Goal: Use online tool/utility: Use online tool/utility

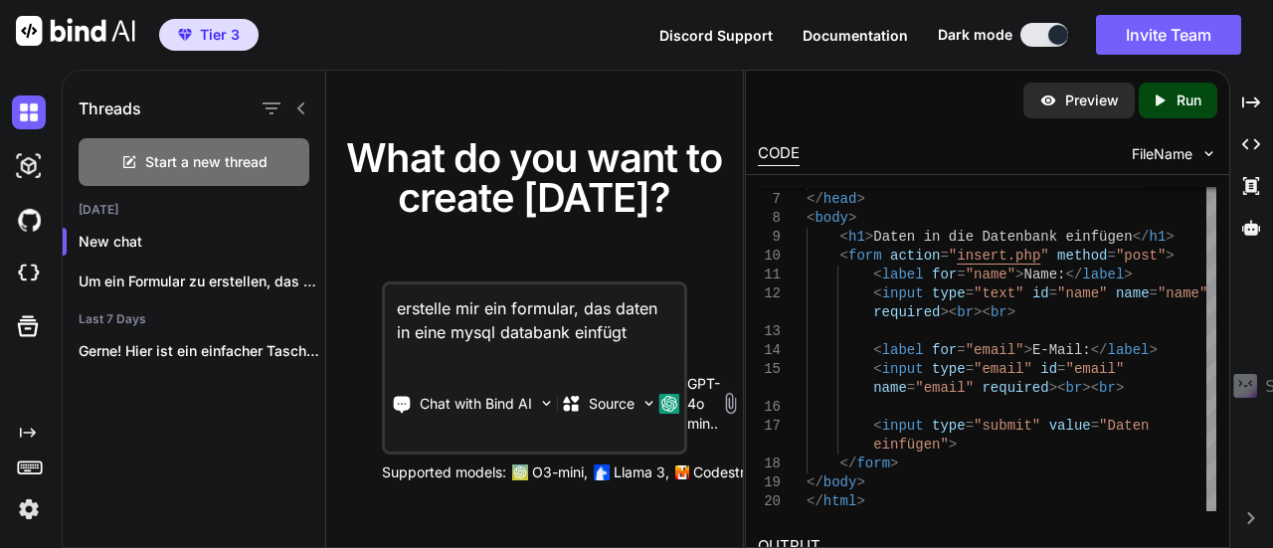
click at [190, 35] on img "button" at bounding box center [185, 35] width 14 height 12
click at [57, 37] on img at bounding box center [75, 31] width 119 height 30
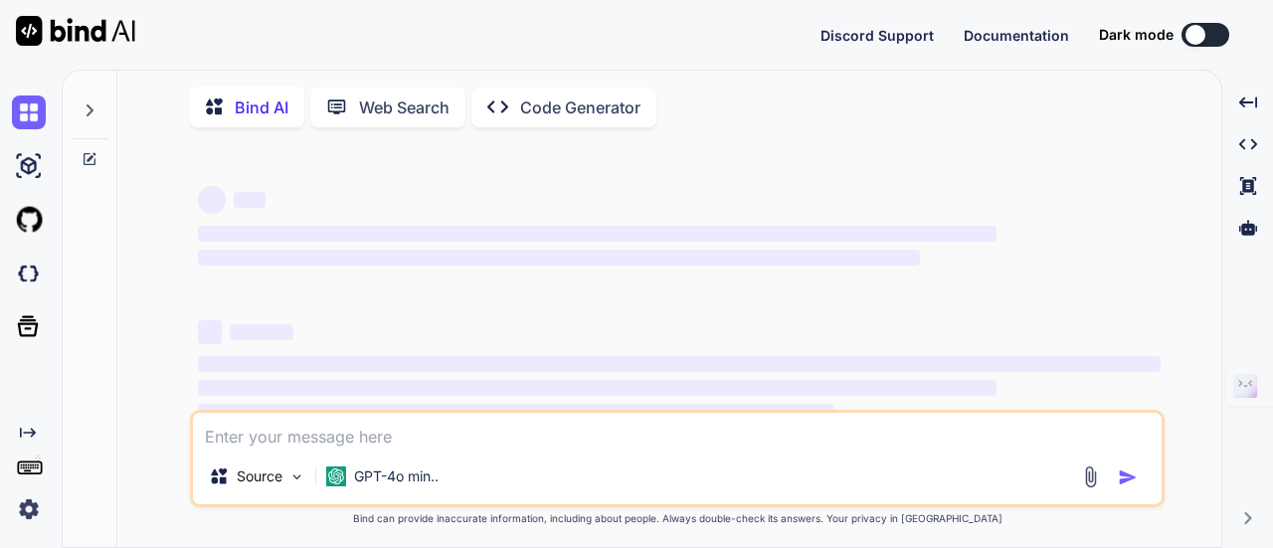
click at [34, 167] on img at bounding box center [29, 166] width 34 height 34
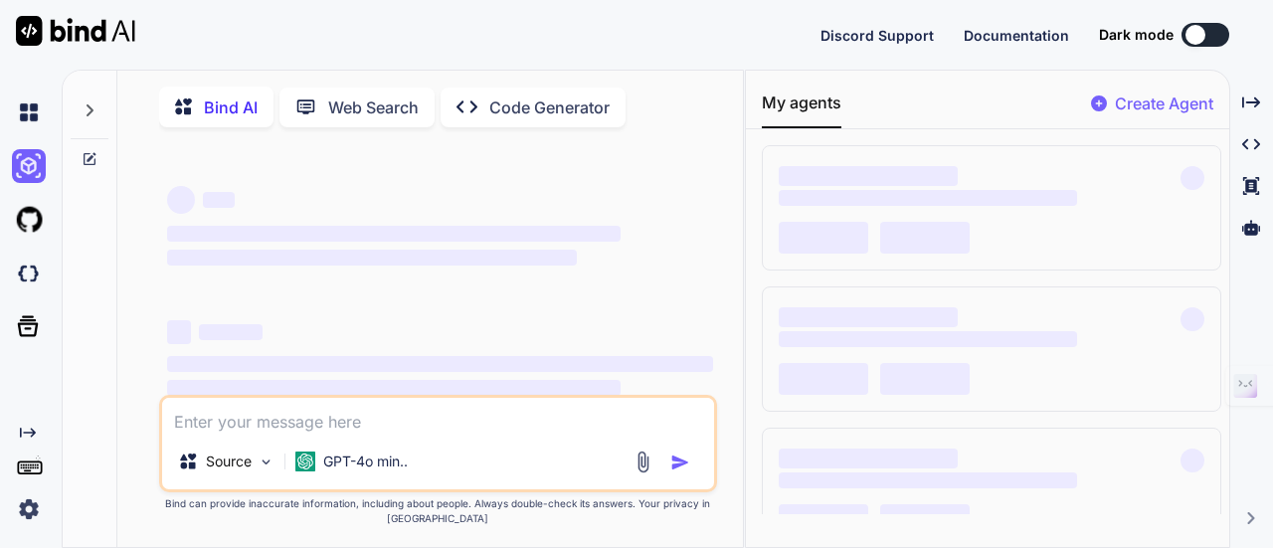
click at [1184, 44] on div "Dark mode" at bounding box center [1170, 35] width 142 height 24
click at [1190, 41] on div at bounding box center [1196, 35] width 20 height 20
click at [1204, 35] on div at bounding box center [1196, 35] width 20 height 20
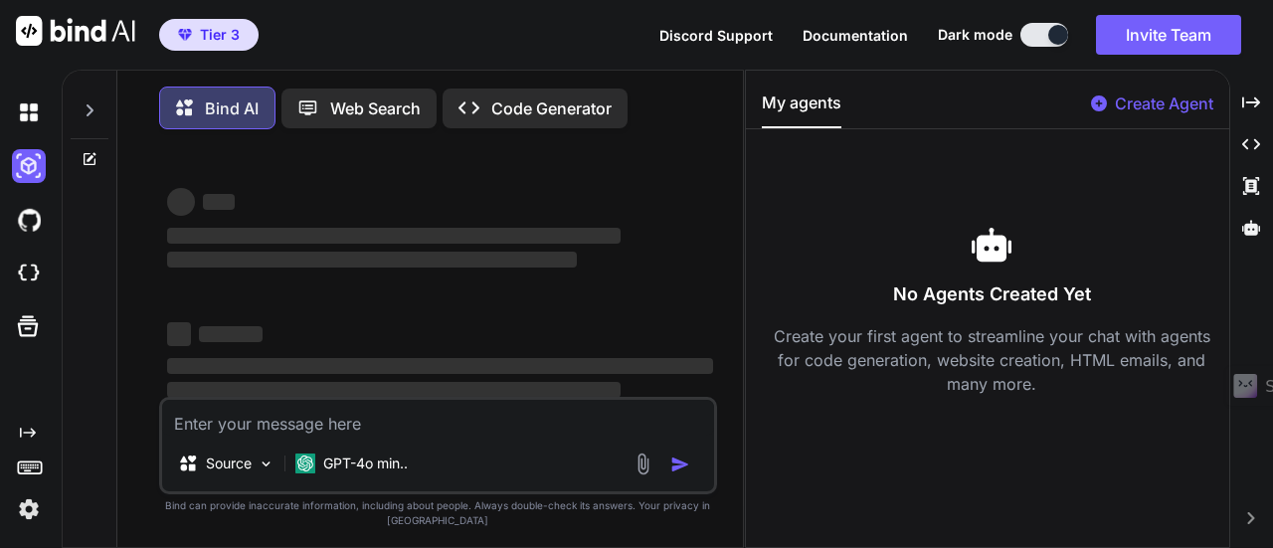
type textarea "x"
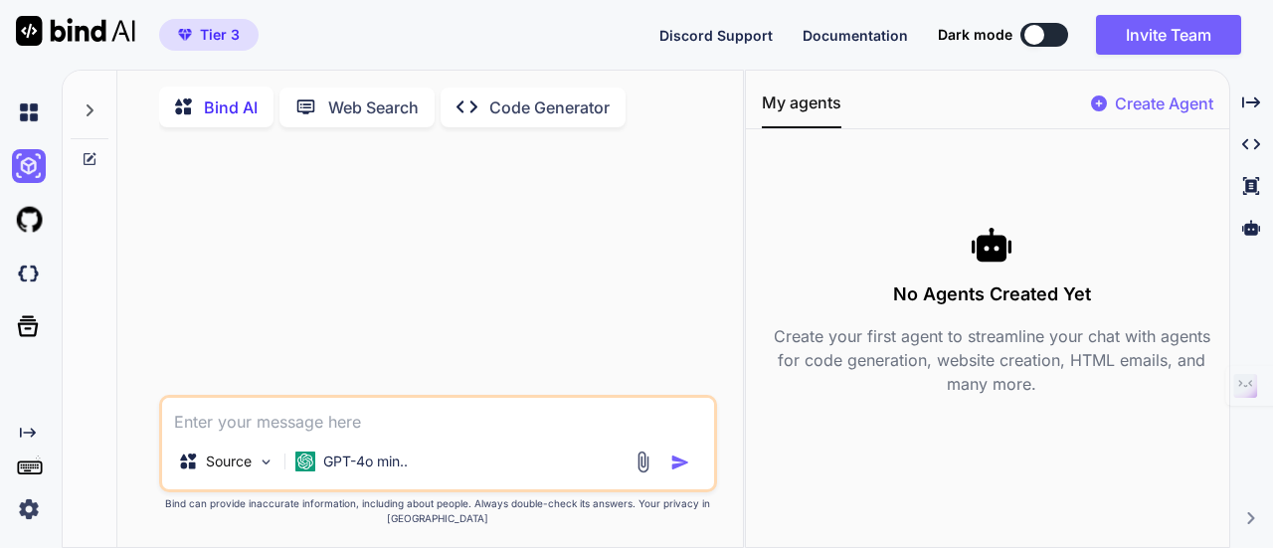
click at [1033, 33] on div at bounding box center [1035, 35] width 20 height 20
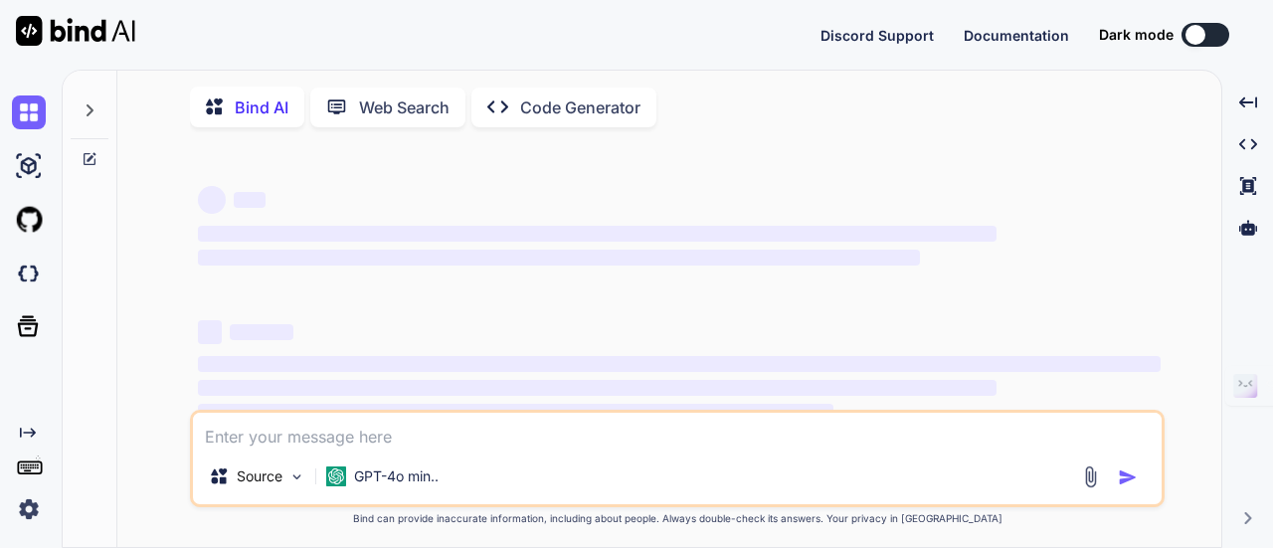
click at [1206, 37] on button at bounding box center [1206, 35] width 48 height 24
click at [1216, 37] on button at bounding box center [1206, 35] width 48 height 24
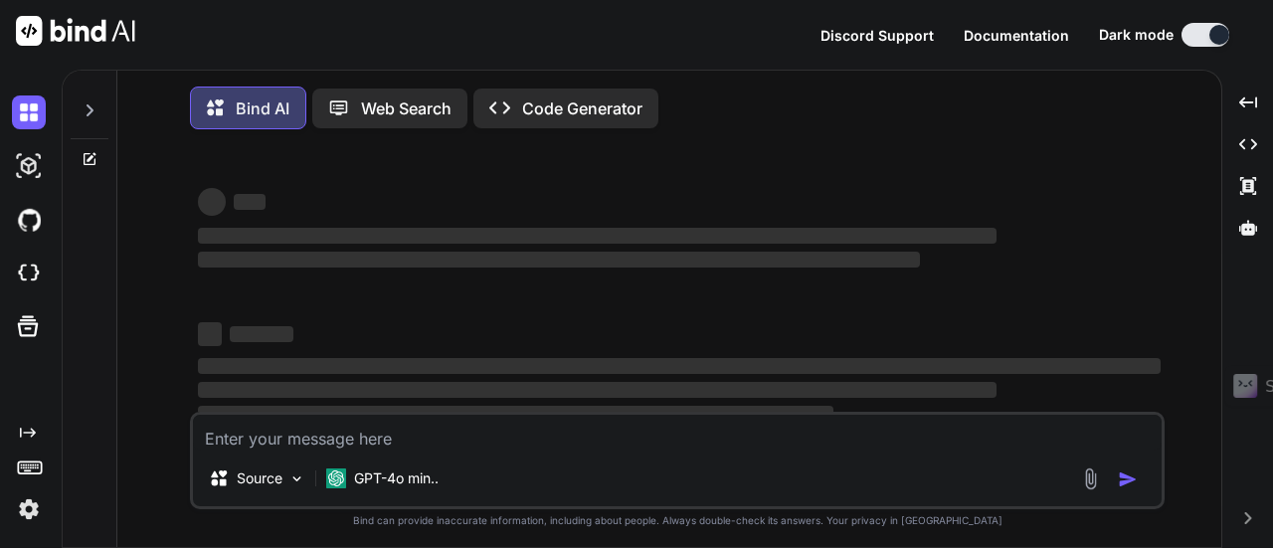
click at [34, 162] on img at bounding box center [29, 166] width 34 height 34
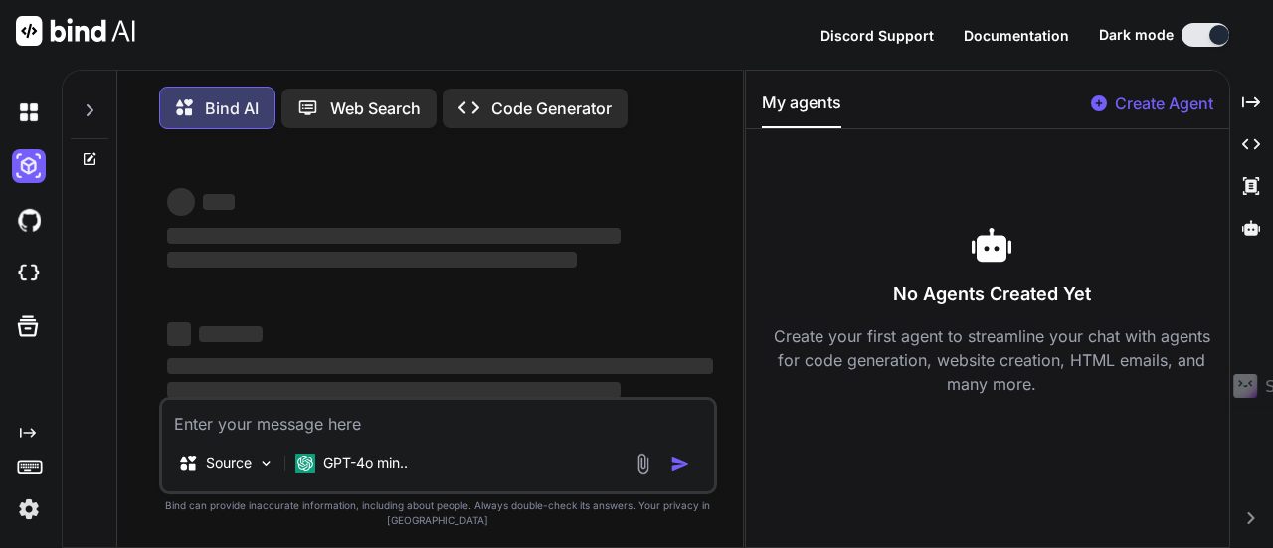
click at [90, 108] on icon at bounding box center [90, 110] width 7 height 12
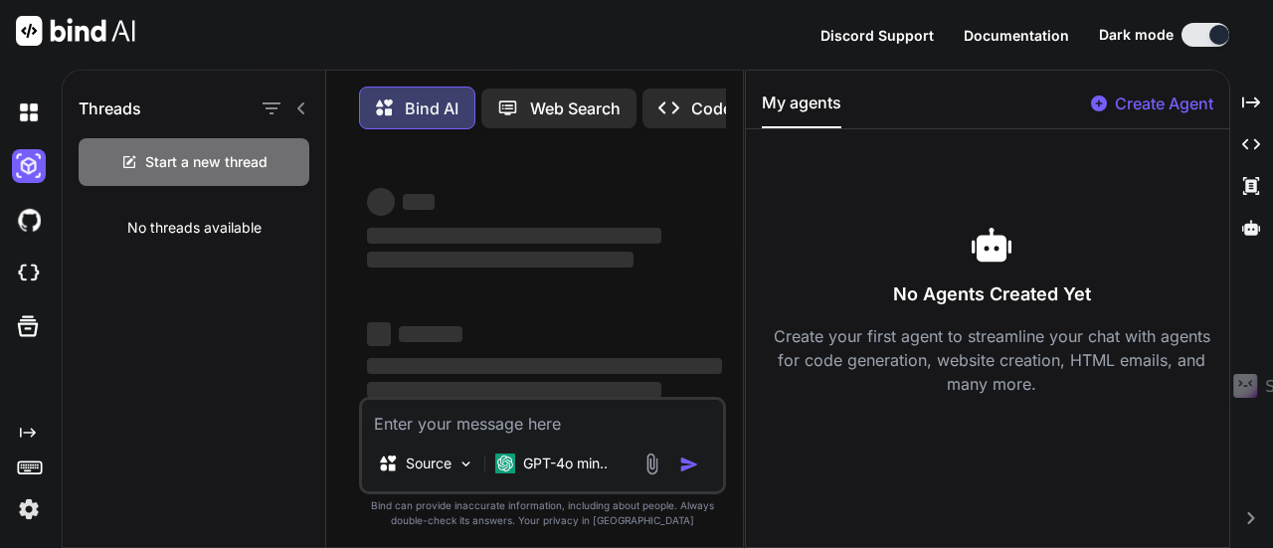
click at [30, 119] on img at bounding box center [29, 113] width 34 height 34
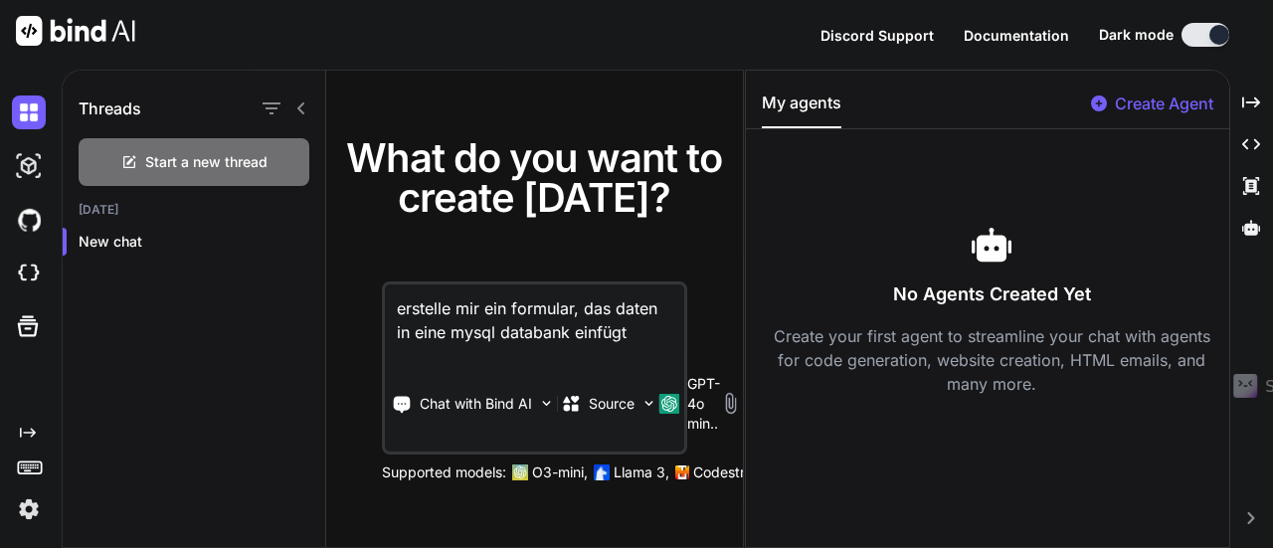
click at [28, 184] on div at bounding box center [33, 166] width 42 height 54
click at [25, 202] on div at bounding box center [33, 220] width 42 height 54
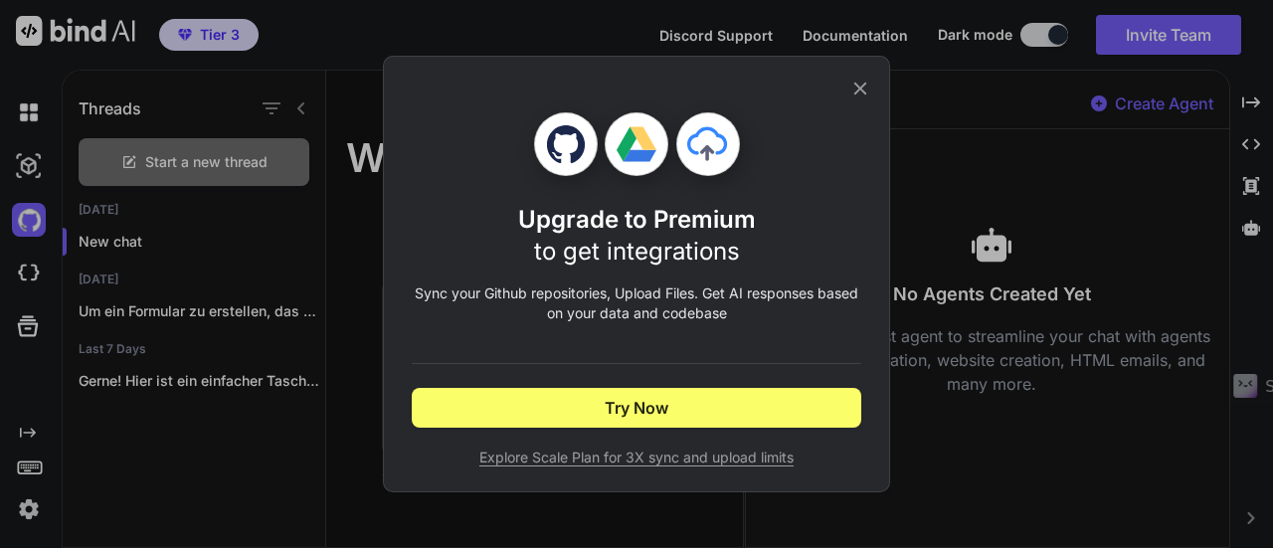
click at [866, 90] on icon at bounding box center [861, 89] width 22 height 22
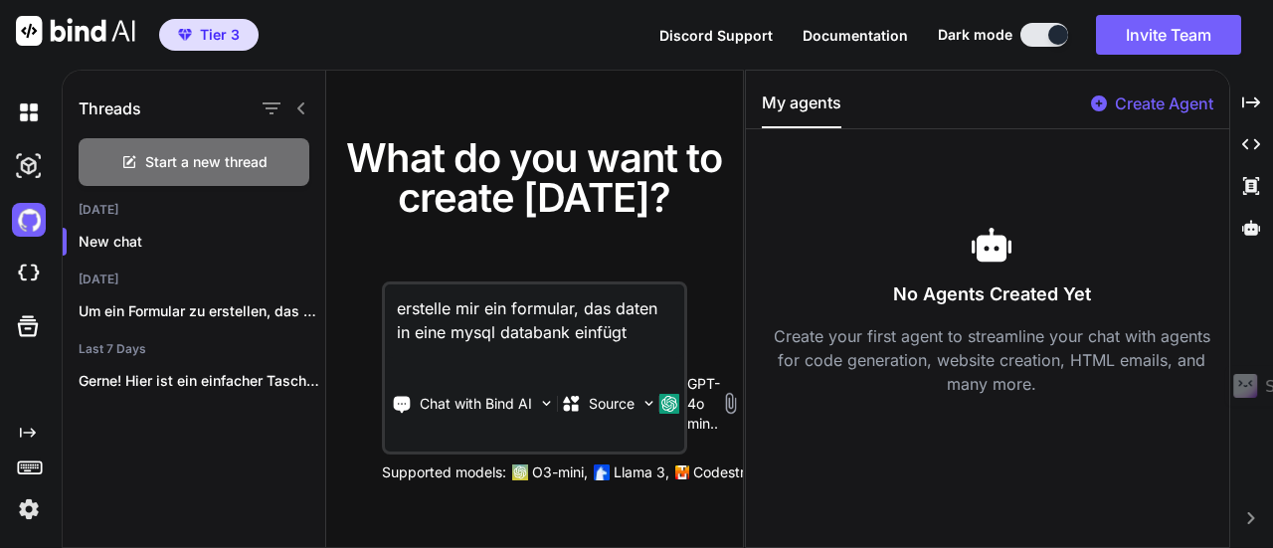
click at [98, 39] on img at bounding box center [75, 31] width 119 height 30
type textarea "x"
click at [30, 271] on img at bounding box center [29, 274] width 34 height 34
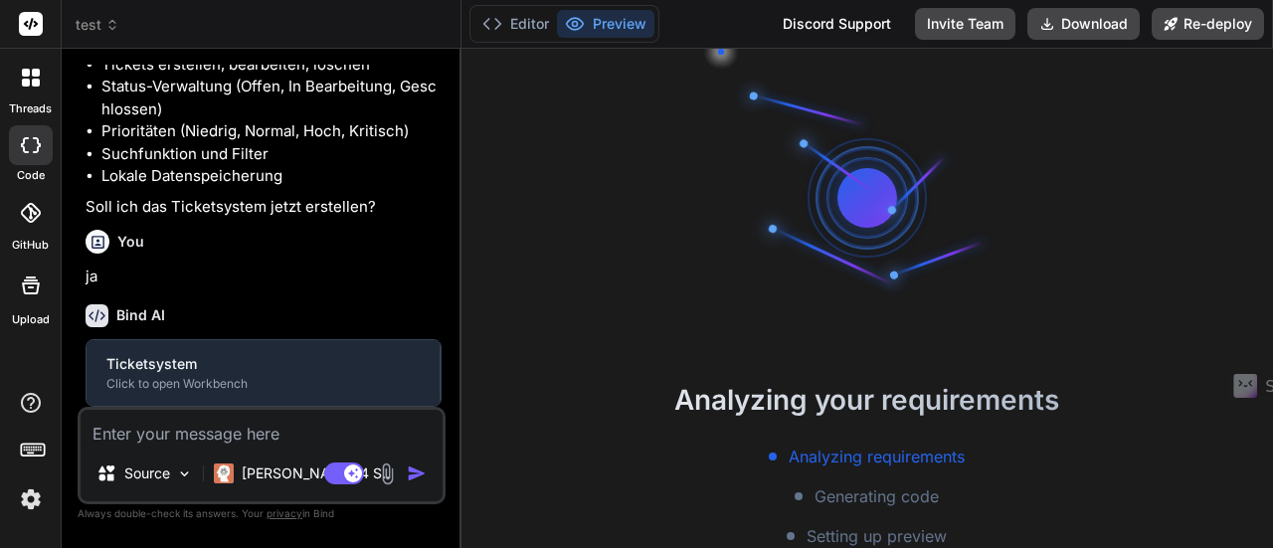
scroll to position [388, 0]
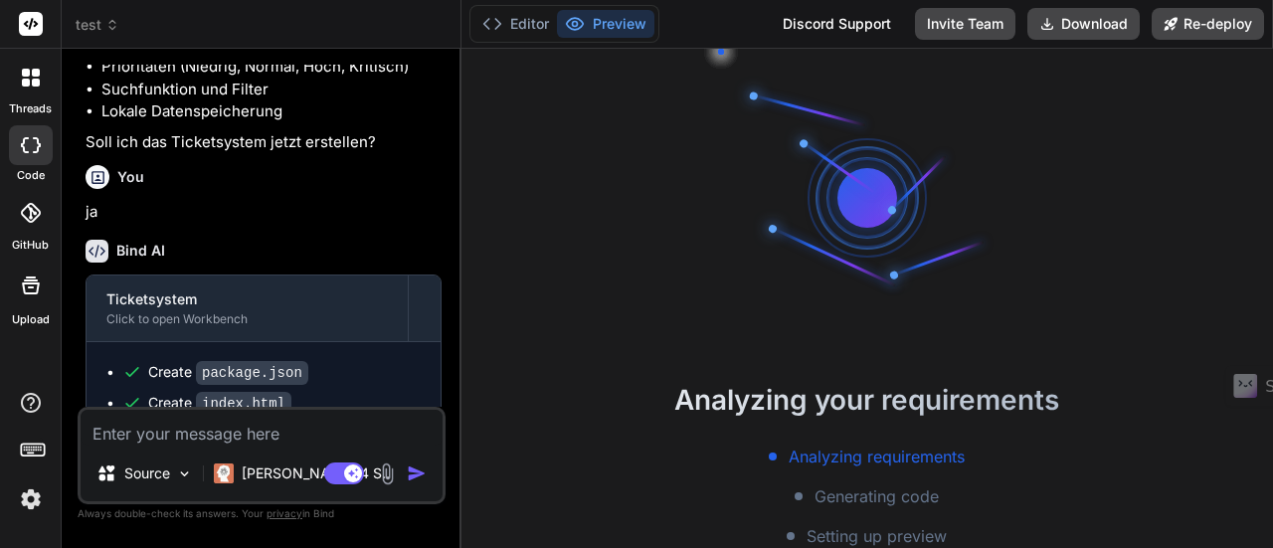
click at [173, 447] on div "Source Claude 4 S.. Agent Mode. When this toggle is activated, AI automatically…" at bounding box center [262, 455] width 368 height 97
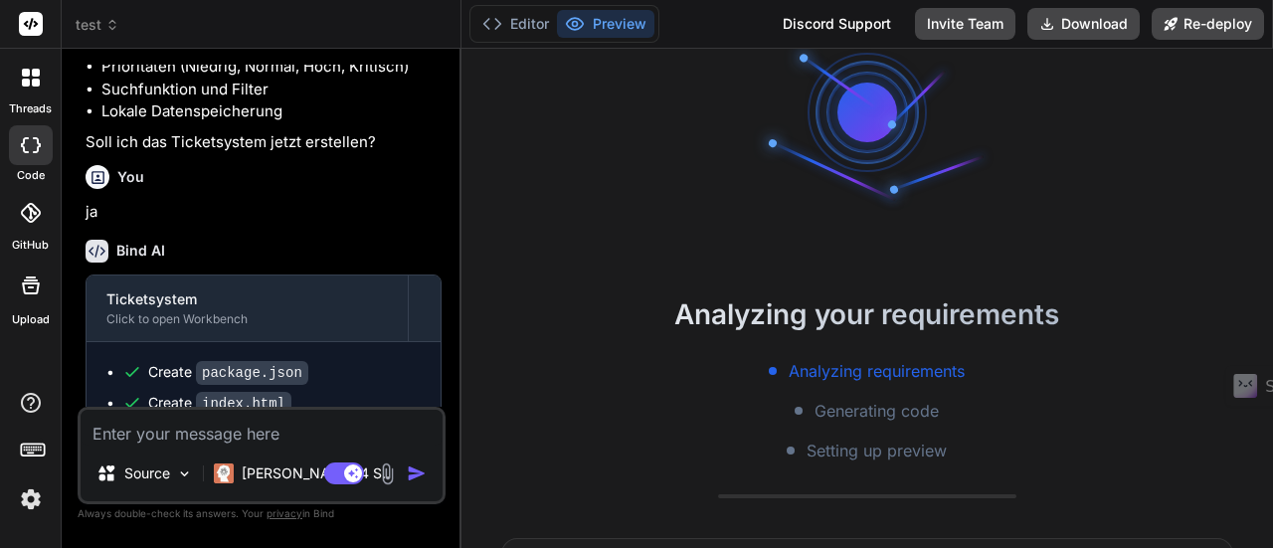
scroll to position [199, 0]
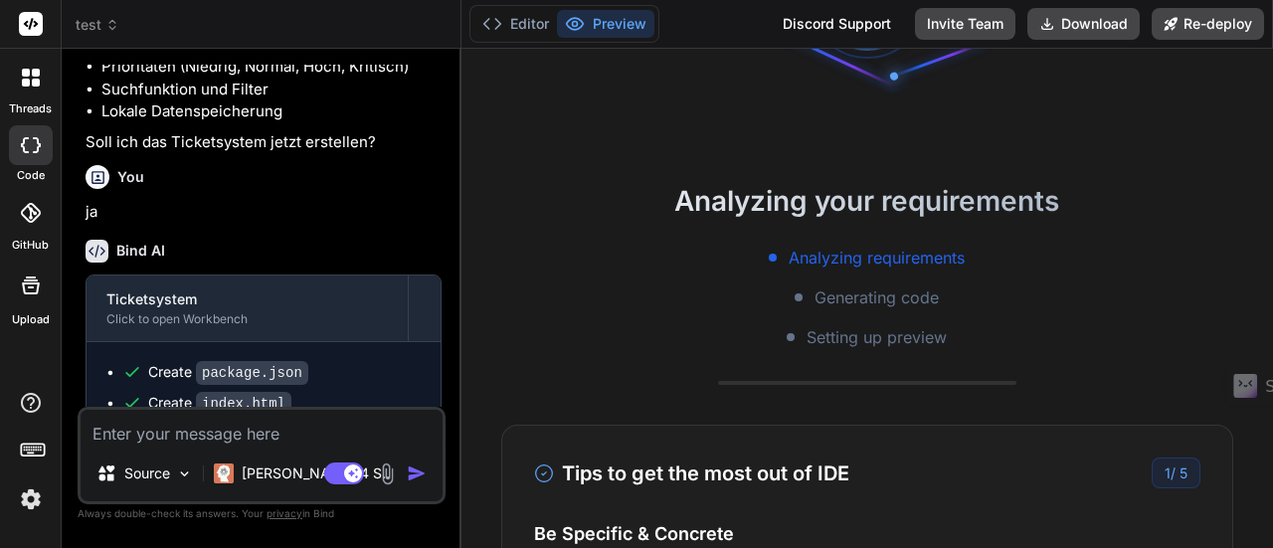
click at [602, 27] on button "Preview" at bounding box center [605, 24] width 97 height 28
click at [523, 21] on button "Editor" at bounding box center [516, 24] width 83 height 28
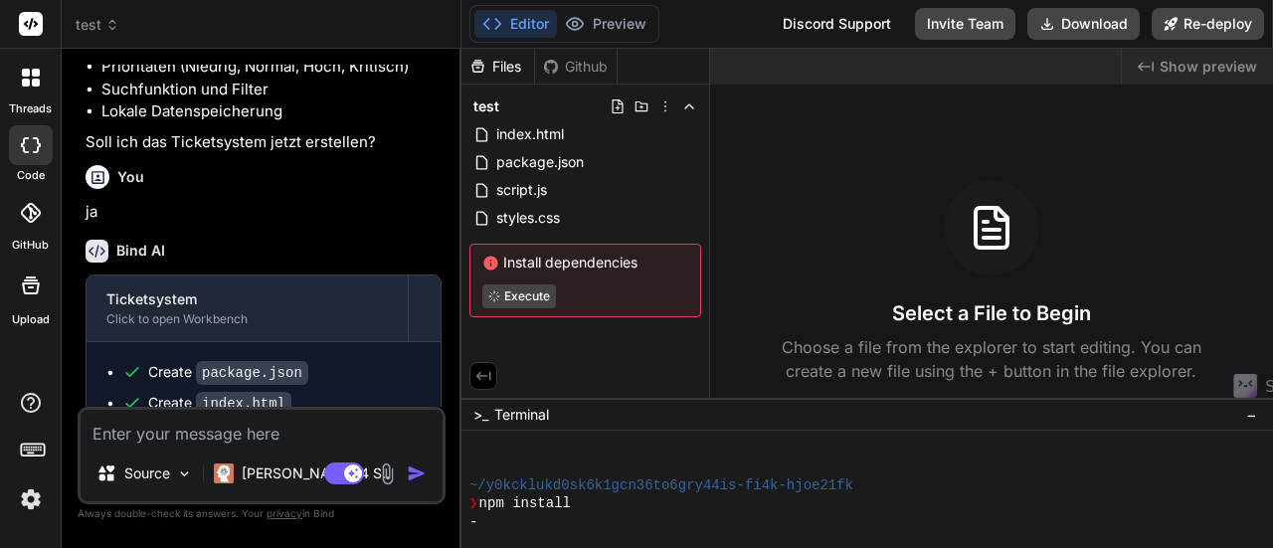
scroll to position [204, 0]
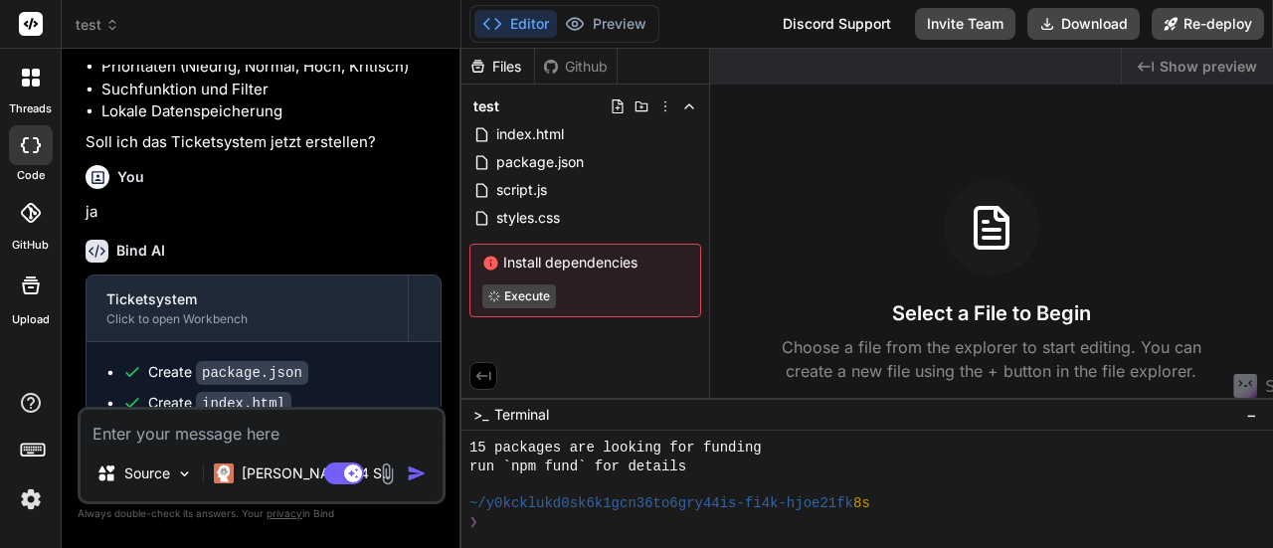
click at [606, 21] on button "Preview" at bounding box center [605, 24] width 97 height 28
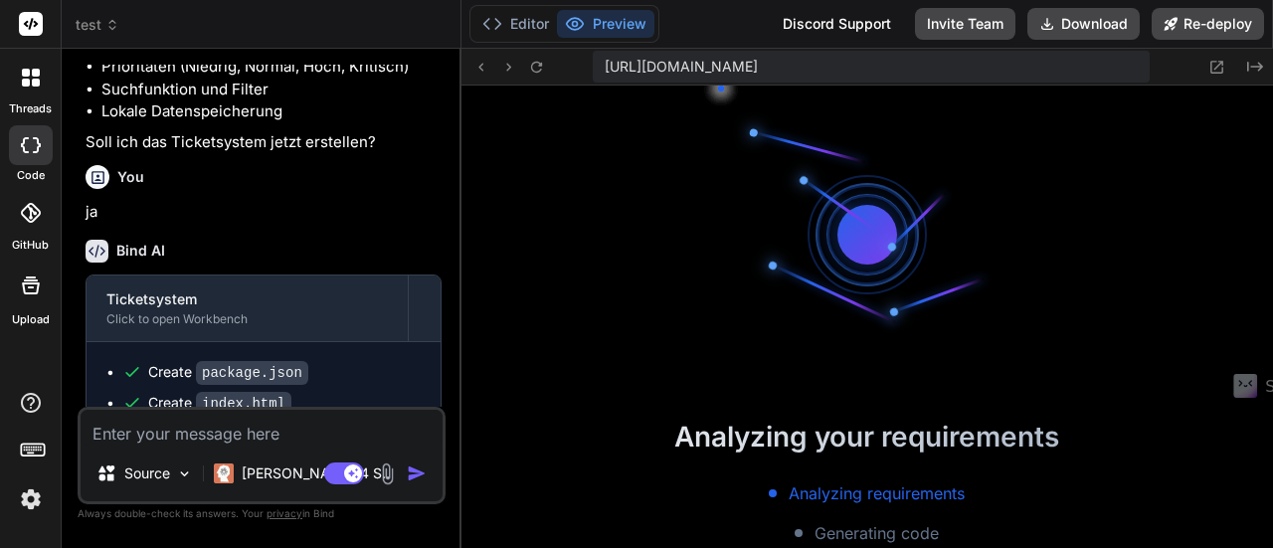
scroll to position [631, 0]
type textarea "x"
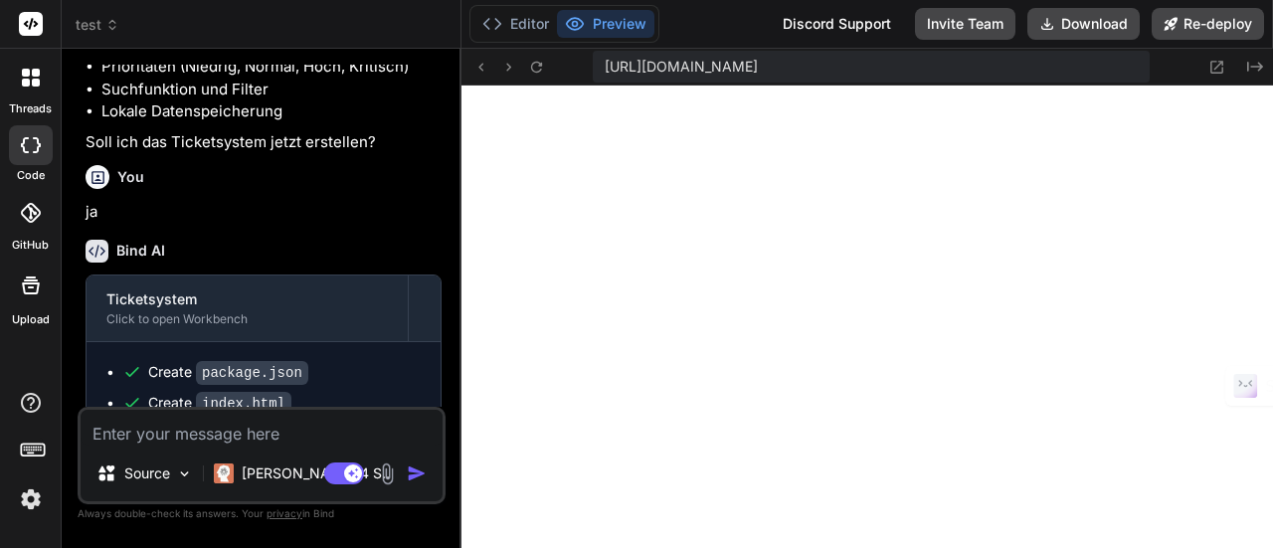
scroll to position [836, 0]
